Goal: Ask a question

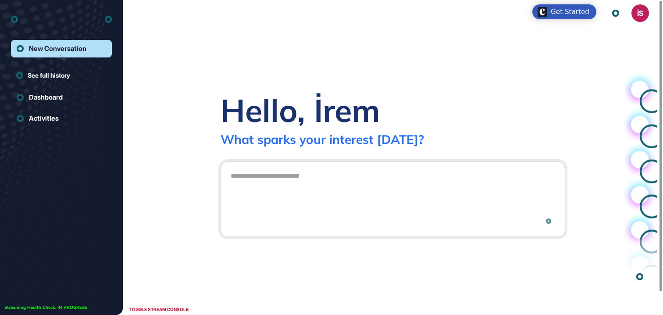
scroll to position [0, 0]
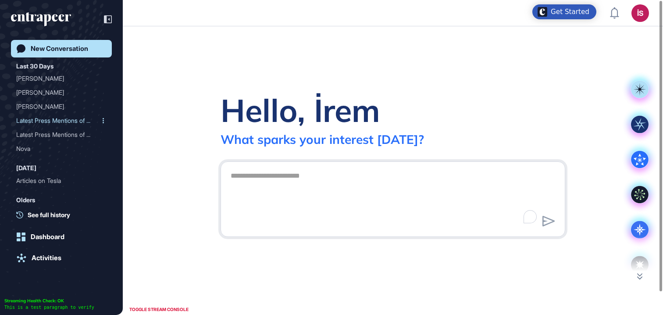
click at [50, 124] on div "Latest Press Mentions of ..." at bounding box center [57, 121] width 83 height 14
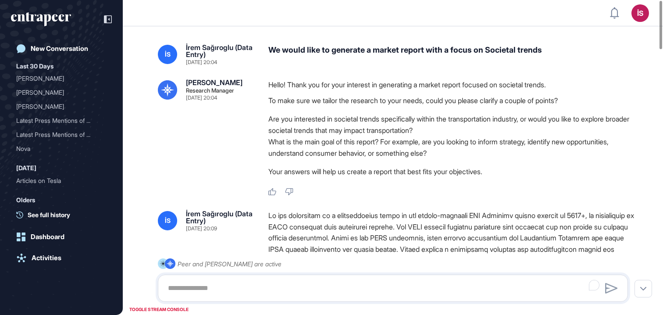
click at [299, 79] on p "Hello! Thank you for your interest in generating a market report focused on soc…" at bounding box center [451, 84] width 366 height 11
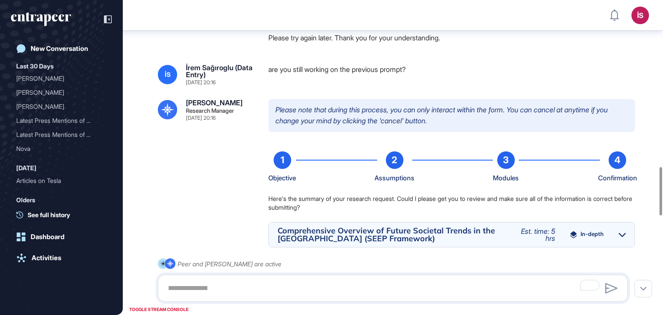
scroll to position [1086, 0]
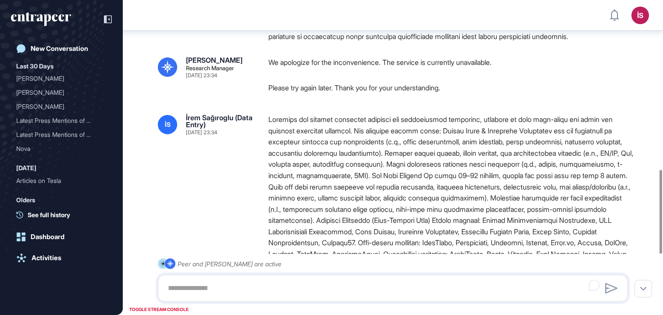
scroll to position [635, 0]
